Goal: Information Seeking & Learning: Compare options

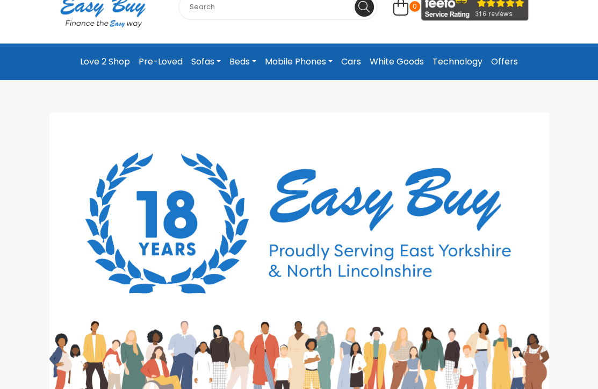
scroll to position [54, 0]
click at [197, 59] on link "Sofas" at bounding box center [206, 61] width 38 height 19
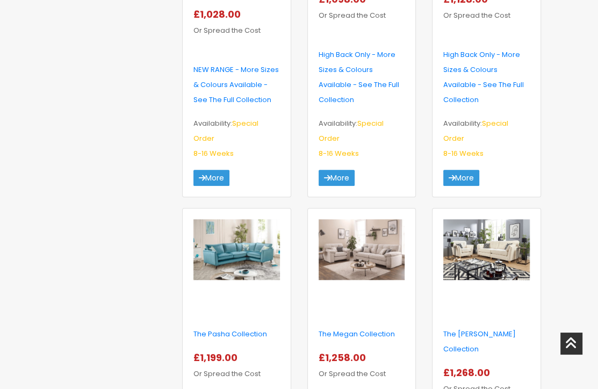
scroll to position [483, 0]
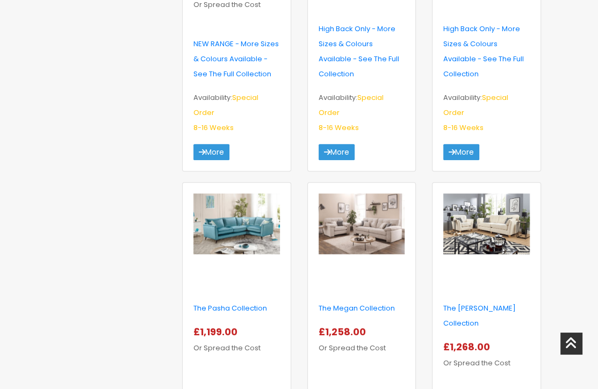
click at [359, 214] on img at bounding box center [361, 223] width 86 height 61
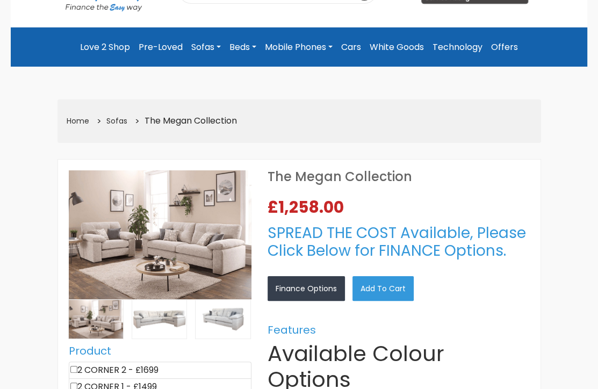
scroll to position [107, 0]
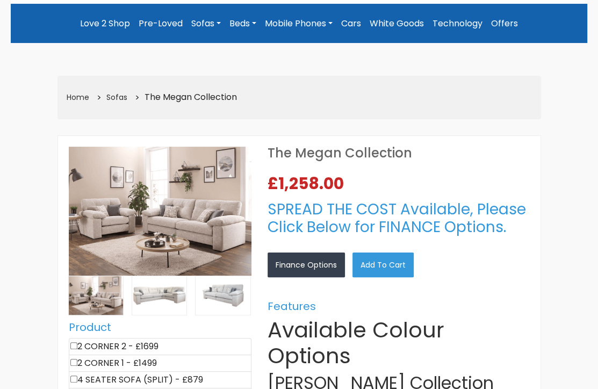
select select "104"
click at [159, 195] on img at bounding box center [160, 211] width 183 height 129
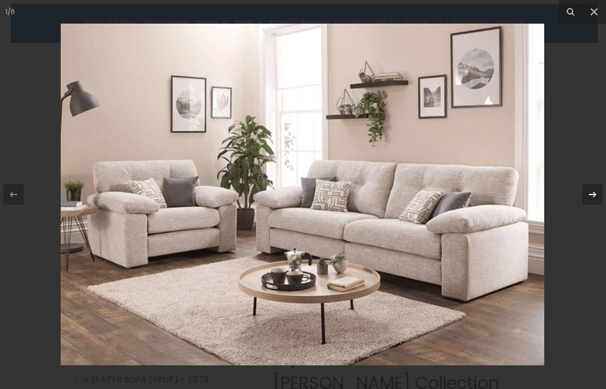
click at [590, 192] on icon at bounding box center [592, 194] width 13 height 13
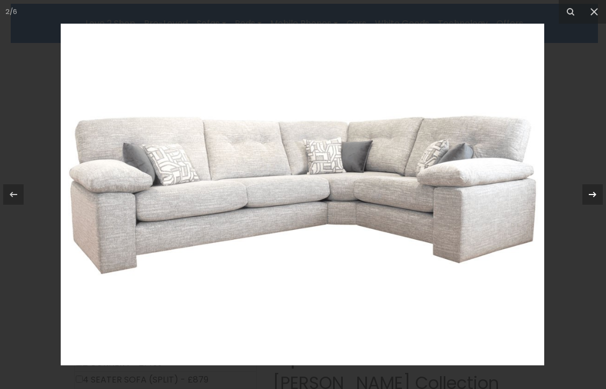
click at [590, 192] on icon at bounding box center [592, 194] width 13 height 13
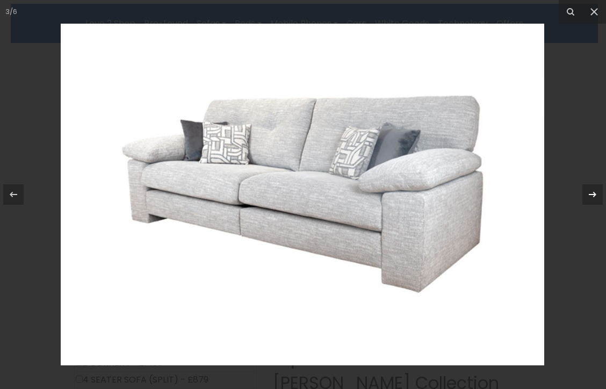
click at [590, 191] on icon at bounding box center [592, 194] width 13 height 13
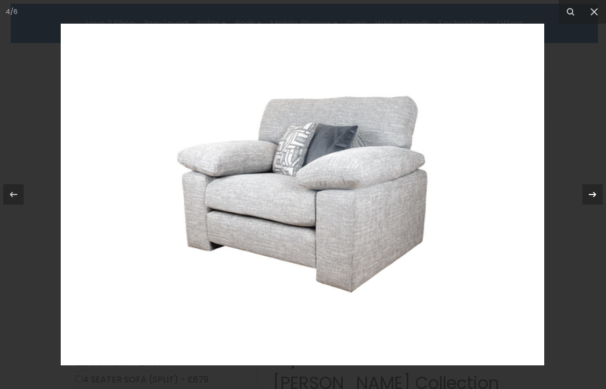
click at [588, 188] on icon at bounding box center [592, 194] width 13 height 13
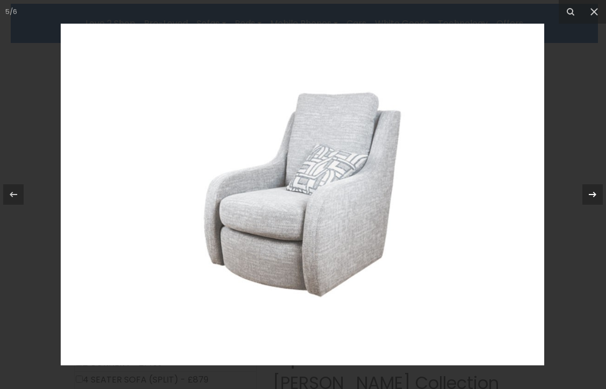
click at [586, 193] on icon at bounding box center [592, 194] width 13 height 13
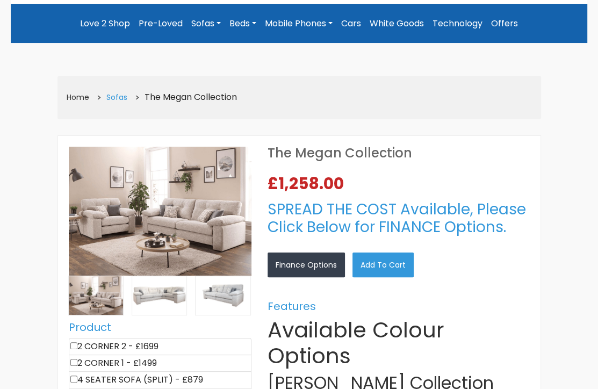
click at [113, 96] on link "Sofas" at bounding box center [116, 97] width 21 height 11
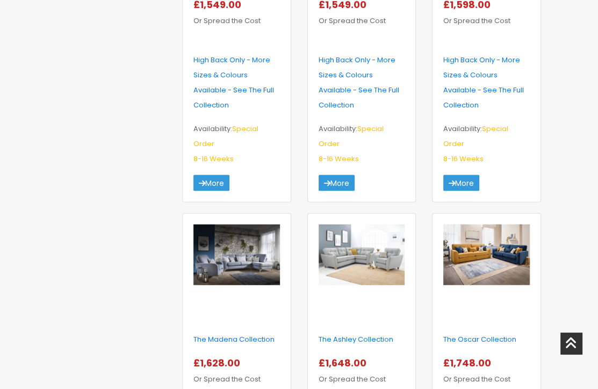
scroll to position [1557, 0]
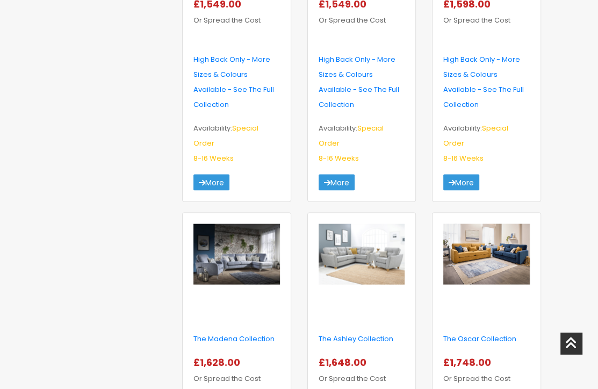
click at [241, 241] on img at bounding box center [236, 254] width 86 height 61
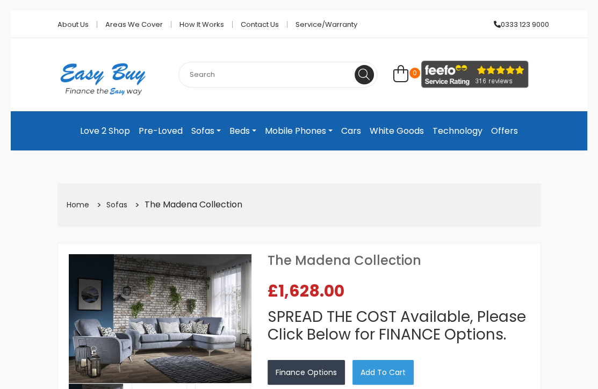
select select "104"
click at [174, 327] on img at bounding box center [160, 318] width 183 height 129
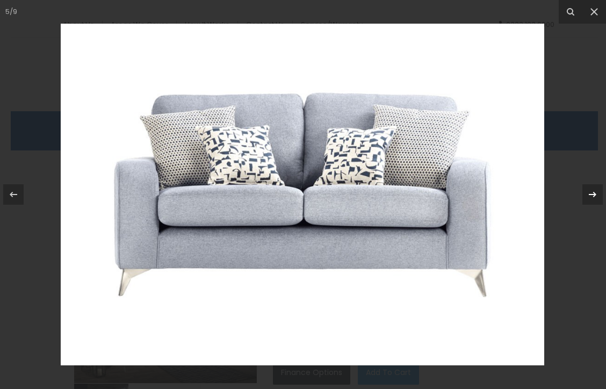
click at [588, 194] on icon at bounding box center [592, 194] width 8 height 5
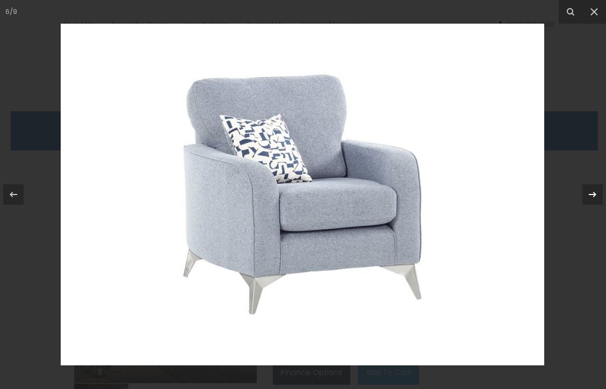
click at [588, 190] on icon at bounding box center [592, 194] width 13 height 13
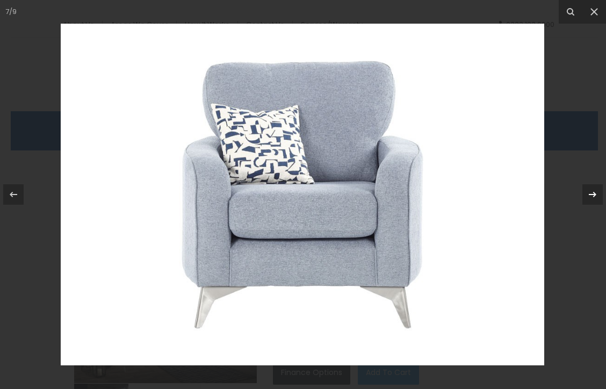
click at [587, 191] on icon at bounding box center [592, 194] width 13 height 13
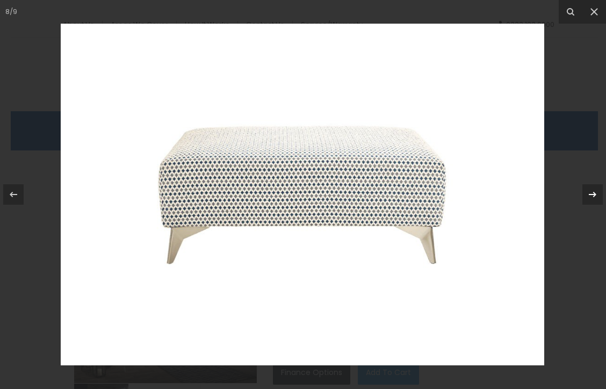
click at [591, 193] on icon at bounding box center [592, 194] width 13 height 13
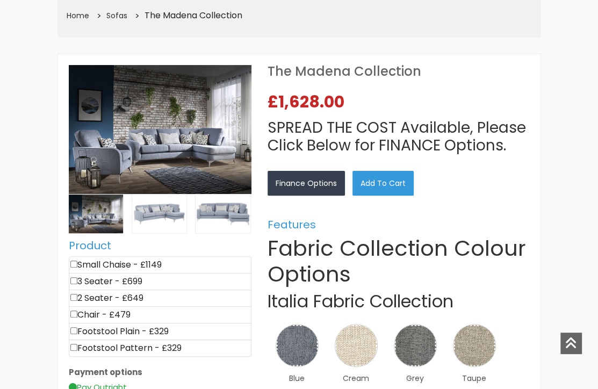
scroll to position [215, 0]
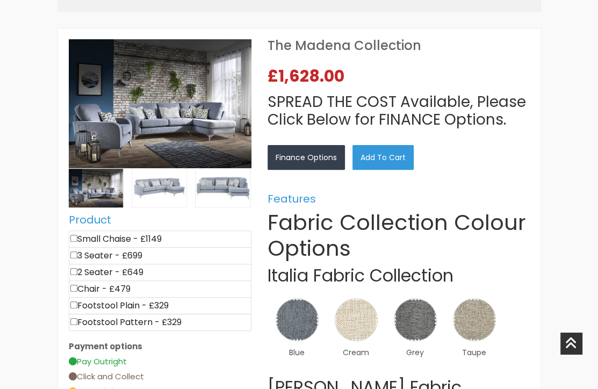
click at [72, 252] on input"] "checkbox" at bounding box center [73, 254] width 7 height 7
checkbox input"] "true"
type input "699"
click at [72, 286] on input"] "checkbox" at bounding box center [73, 288] width 7 height 7
checkbox input"] "true"
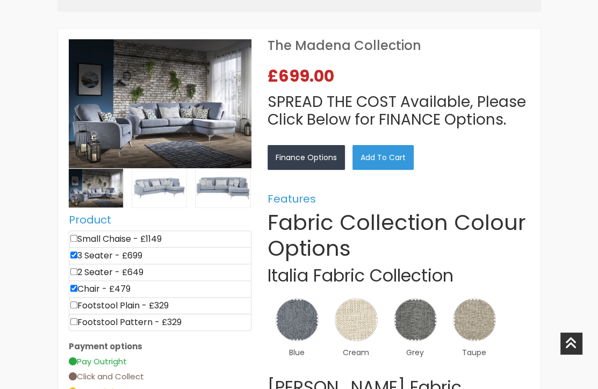
type input "1178"
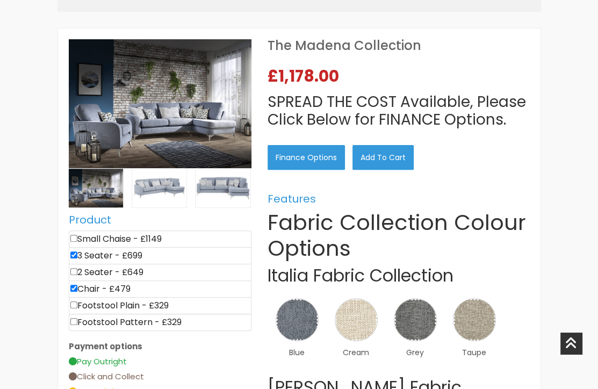
click at [303, 158] on link "Finance Options" at bounding box center [305, 157] width 77 height 25
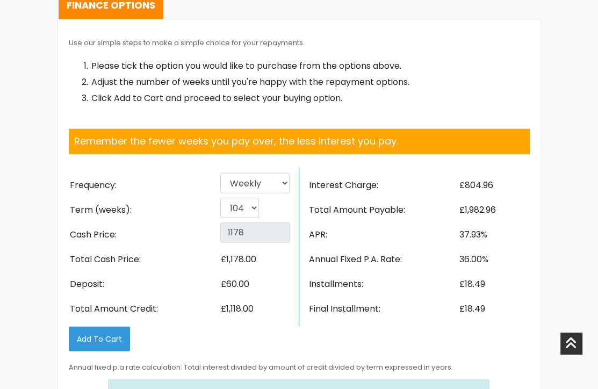
scroll to position [1761, 0]
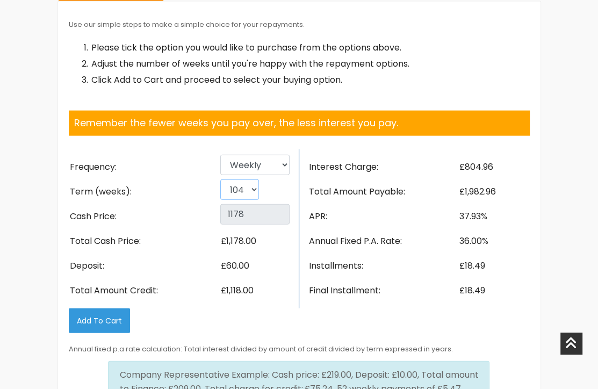
click at [251, 179] on select "26 52 78 104" at bounding box center [239, 189] width 39 height 20
click at [220, 179] on select "26 52 78 104" at bounding box center [239, 189] width 39 height 20
click at [253, 179] on select "26 52 78 104" at bounding box center [239, 189] width 39 height 20
click at [220, 179] on select "26 52 78 104" at bounding box center [239, 189] width 39 height 20
click at [254, 179] on select "26 52 78 104" at bounding box center [239, 189] width 39 height 20
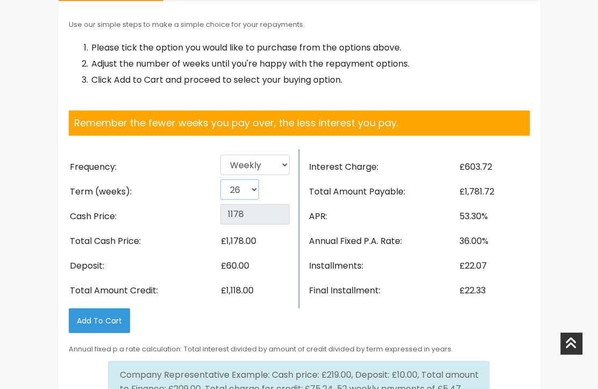
click at [220, 179] on select "26 52 78 104" at bounding box center [239, 189] width 39 height 20
click at [253, 179] on select "26 52 78 104" at bounding box center [239, 189] width 39 height 20
select select "104"
click at [220, 179] on select "26 52 78 104" at bounding box center [239, 189] width 39 height 20
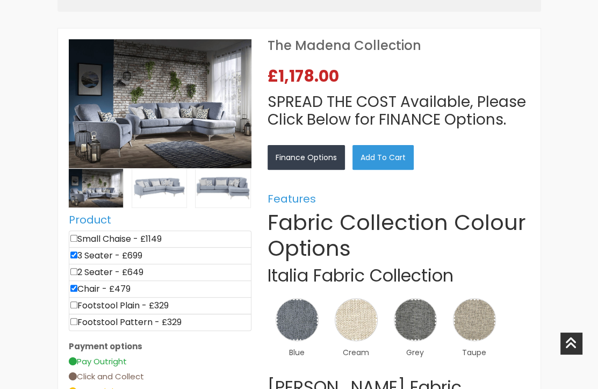
click at [174, 115] on img at bounding box center [160, 103] width 183 height 129
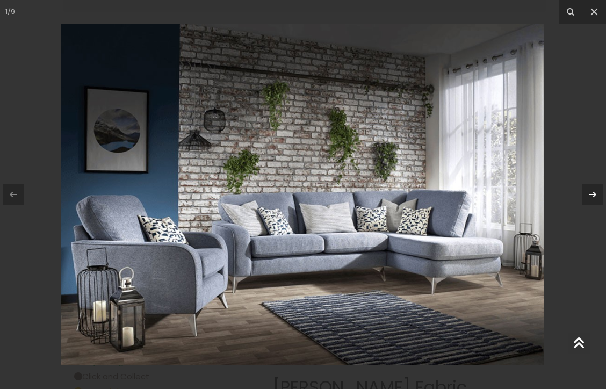
click at [592, 190] on icon at bounding box center [592, 194] width 13 height 13
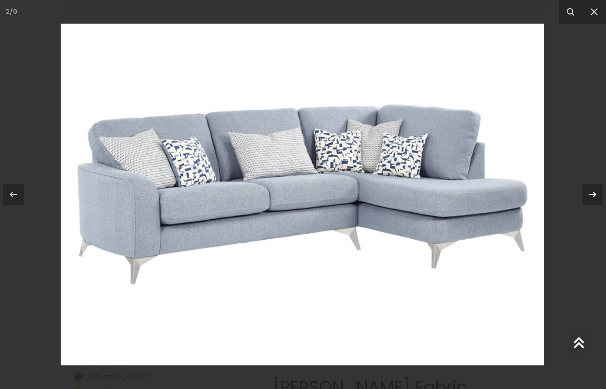
click at [592, 190] on icon at bounding box center [592, 194] width 13 height 13
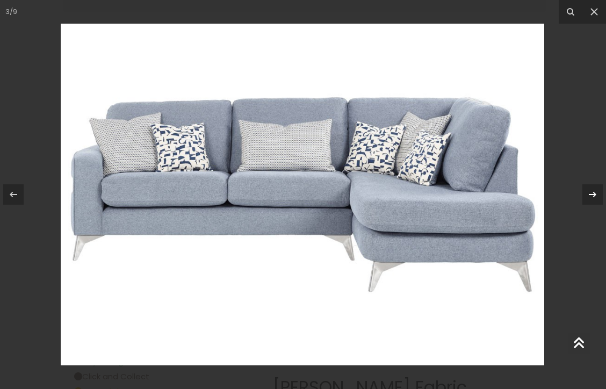
click at [592, 190] on icon at bounding box center [592, 194] width 13 height 13
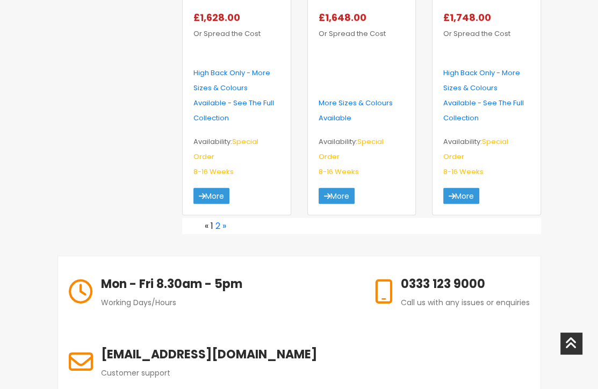
scroll to position [1914, 0]
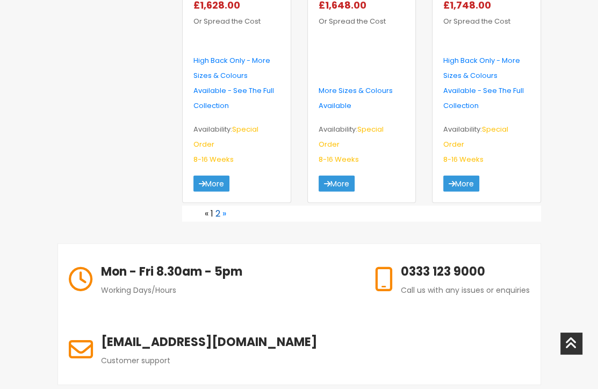
click at [217, 207] on link "2" at bounding box center [217, 213] width 5 height 12
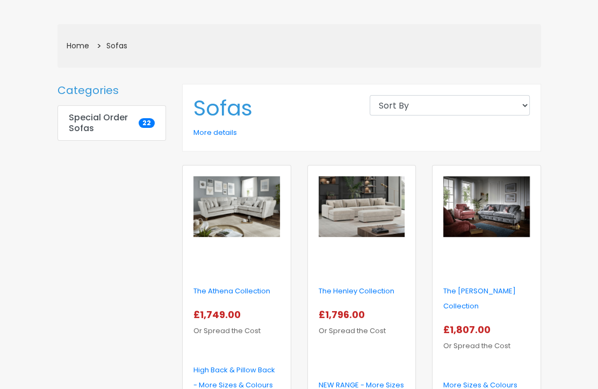
scroll to position [161, 0]
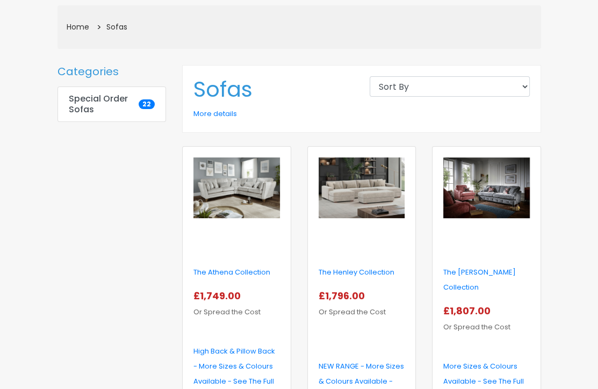
click at [346, 188] on img at bounding box center [361, 187] width 86 height 61
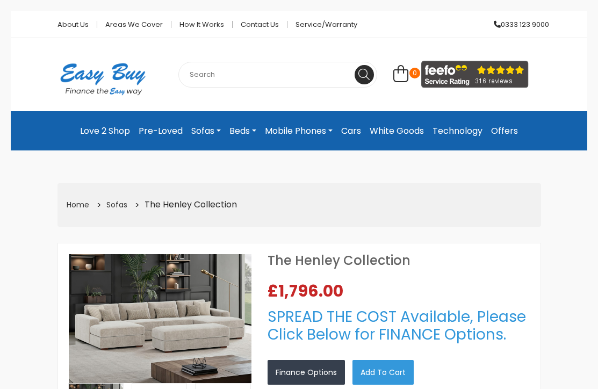
select select "104"
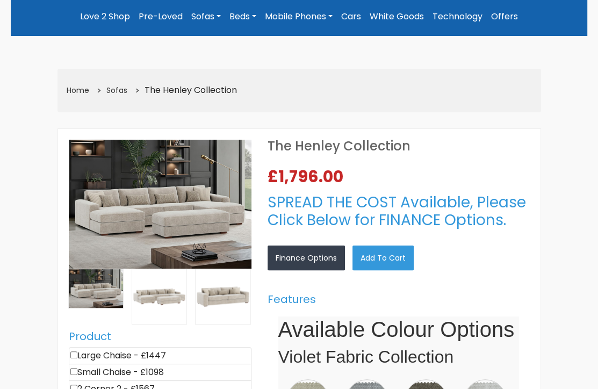
scroll to position [161, 0]
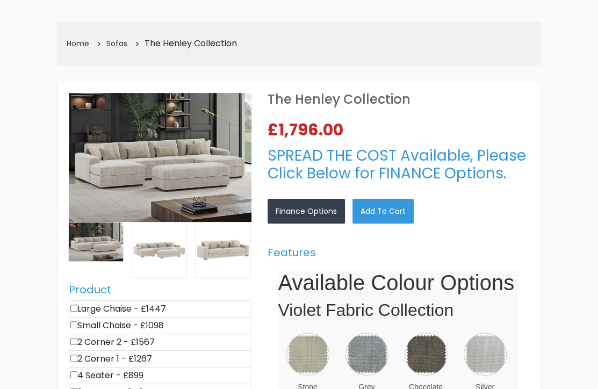
click at [172, 156] on img at bounding box center [160, 157] width 183 height 129
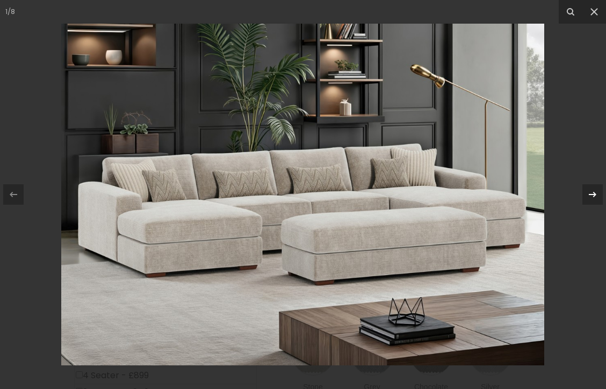
click at [592, 191] on icon at bounding box center [592, 194] width 13 height 13
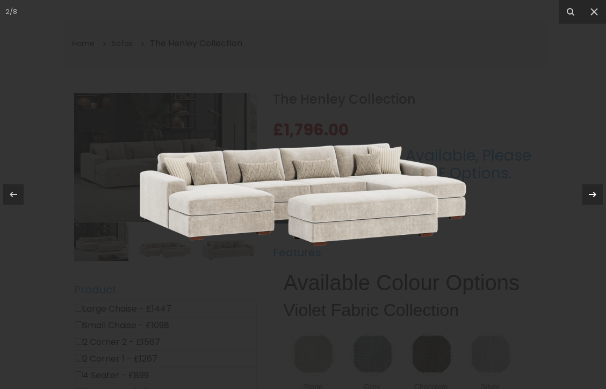
click at [592, 191] on icon at bounding box center [592, 194] width 13 height 13
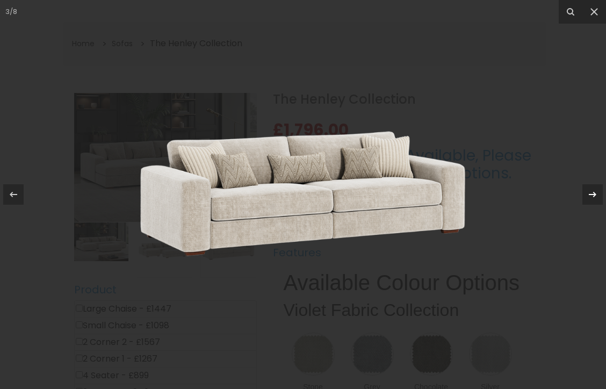
click at [592, 192] on icon at bounding box center [592, 194] width 13 height 13
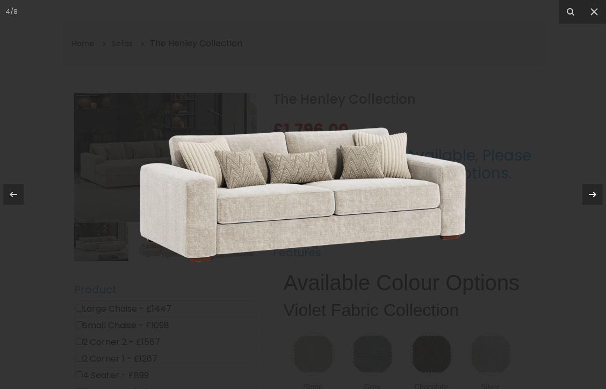
click at [592, 193] on icon at bounding box center [592, 194] width 13 height 13
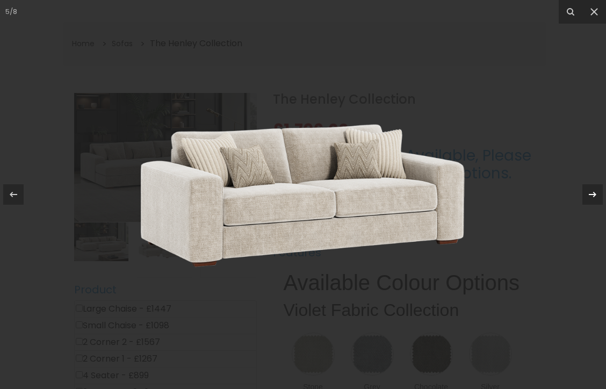
click at [592, 193] on icon at bounding box center [592, 194] width 13 height 13
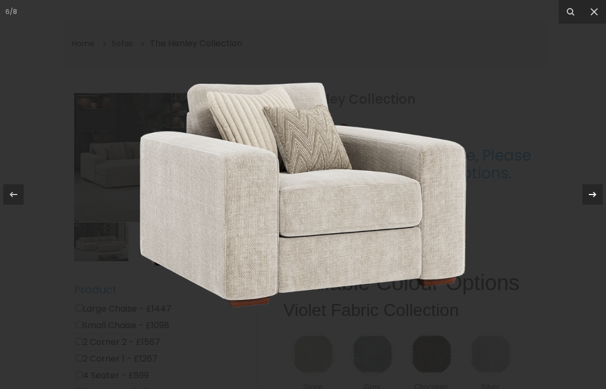
click at [593, 195] on icon at bounding box center [592, 194] width 13 height 13
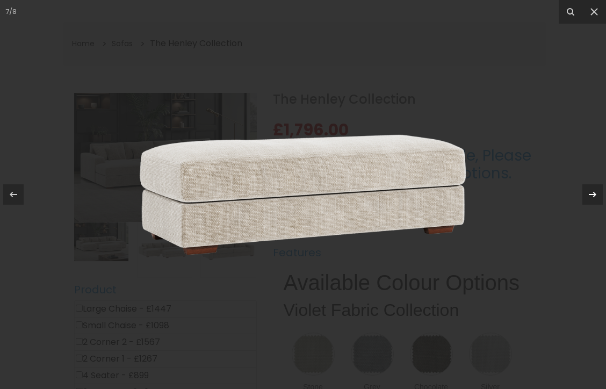
click at [590, 191] on icon at bounding box center [592, 194] width 13 height 13
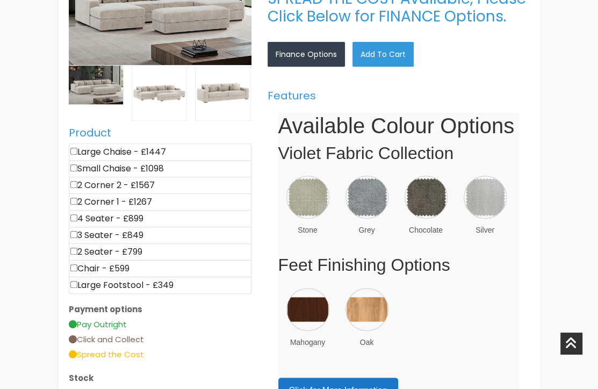
scroll to position [322, 0]
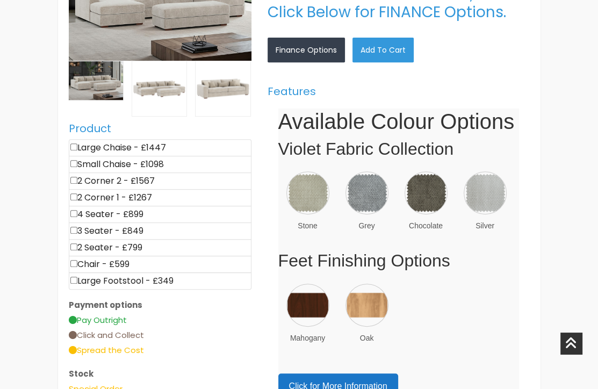
click at [73, 227] on input"] "checkbox" at bounding box center [73, 230] width 7 height 7
checkbox input"] "true"
type input "849"
click at [71, 260] on input"] "checkbox" at bounding box center [73, 263] width 7 height 7
checkbox input"] "true"
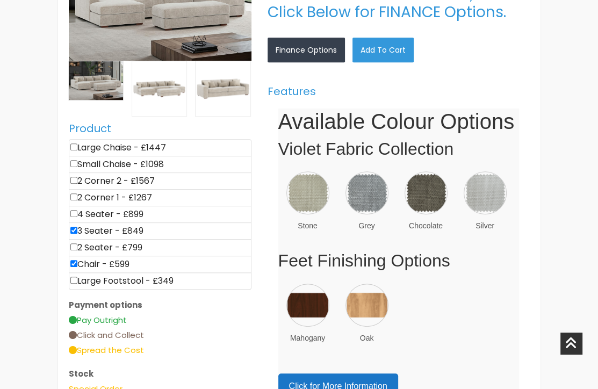
type input "1448"
click at [373, 193] on img at bounding box center [366, 192] width 47 height 47
click at [0, 0] on link "×" at bounding box center [0, 0] width 0 height 0
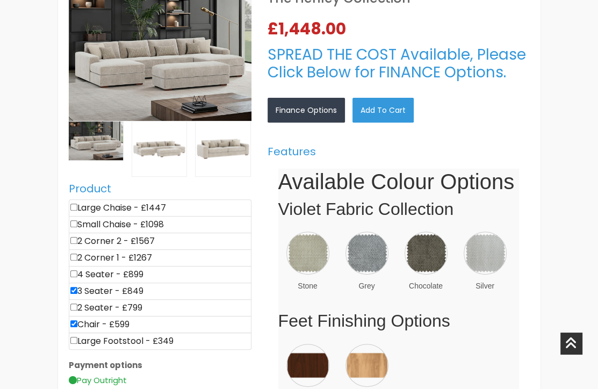
scroll to position [268, 0]
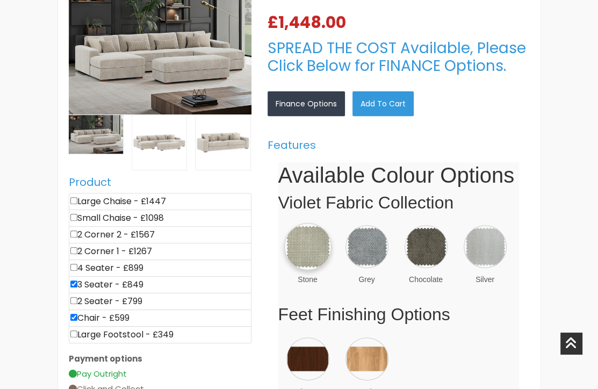
click at [311, 251] on img at bounding box center [307, 246] width 47 height 47
click at [567, 341] on icon at bounding box center [571, 342] width 12 height 21
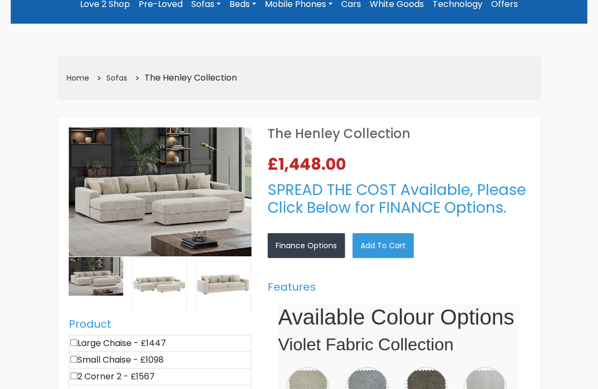
scroll to position [129, 0]
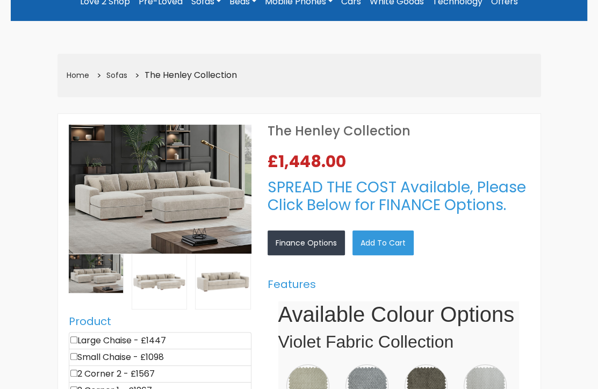
click at [0, 0] on link "×" at bounding box center [0, 0] width 0 height 0
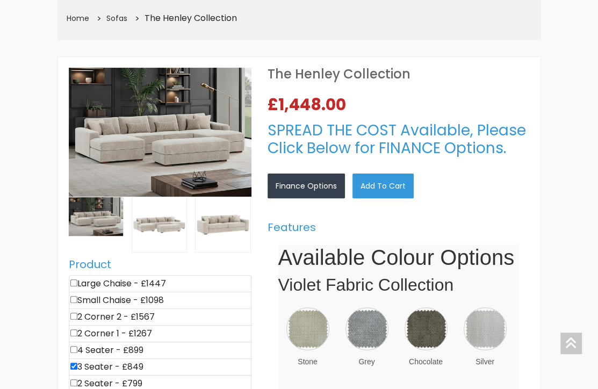
scroll to position [215, 0]
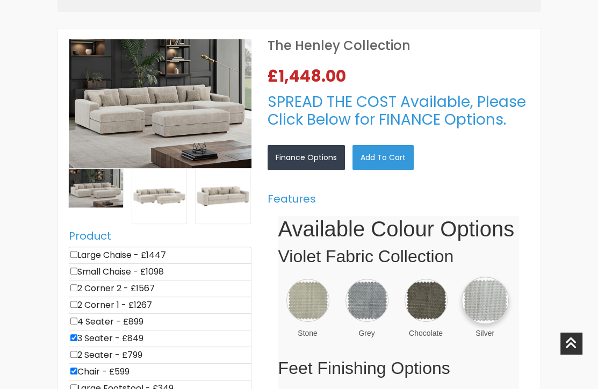
click at [484, 302] on img at bounding box center [484, 299] width 47 height 47
click at [0, 0] on link "×" at bounding box center [0, 0] width 0 height 0
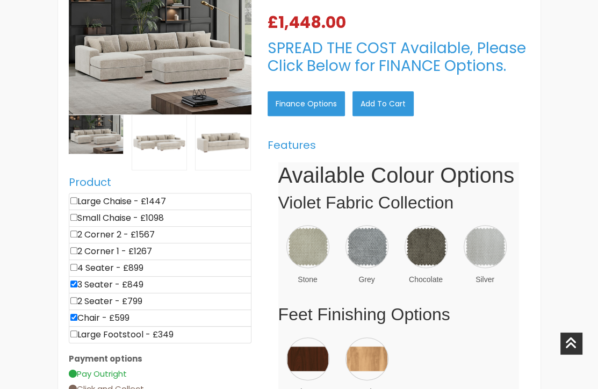
click at [305, 105] on link "Finance Options" at bounding box center [305, 103] width 77 height 25
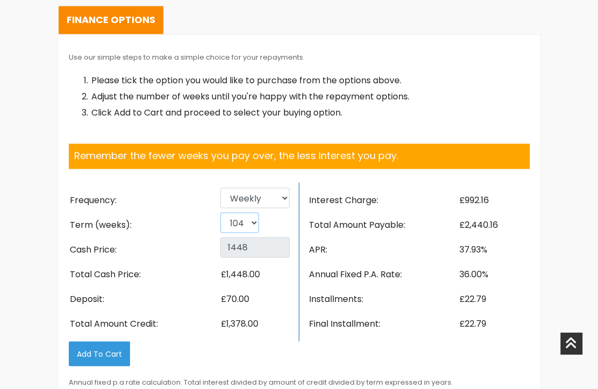
click at [251, 219] on select "26 52 78 104" at bounding box center [239, 222] width 39 height 20
click at [220, 212] on select "26 52 78 104" at bounding box center [239, 222] width 39 height 20
click at [256, 219] on select "26 52 78 104" at bounding box center [239, 222] width 39 height 20
click at [220, 212] on select "26 52 78 104" at bounding box center [239, 222] width 39 height 20
click at [253, 218] on select "26 52 78 104" at bounding box center [239, 222] width 39 height 20
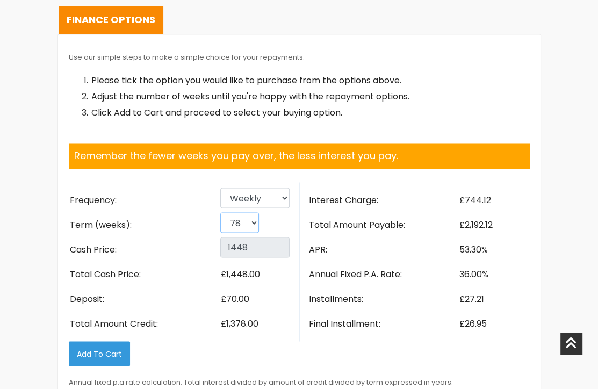
select select "104"
click at [220, 212] on select "26 52 78 104" at bounding box center [239, 222] width 39 height 20
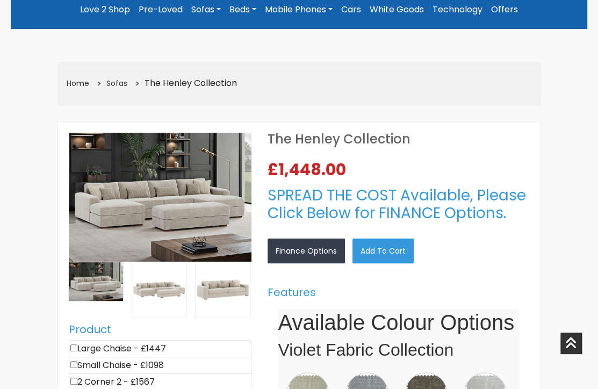
scroll to position [107, 0]
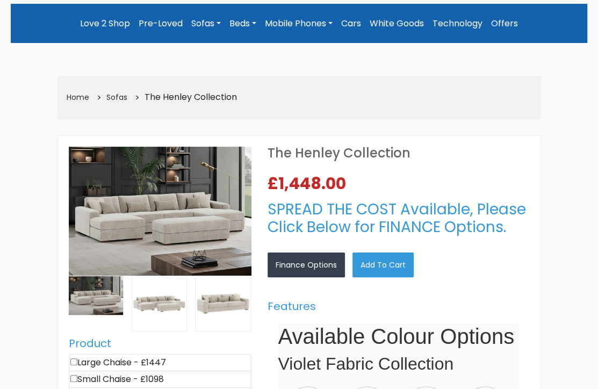
click at [98, 23] on link "Love 2 Shop" at bounding box center [105, 23] width 59 height 23
